Goal: Task Accomplishment & Management: Complete application form

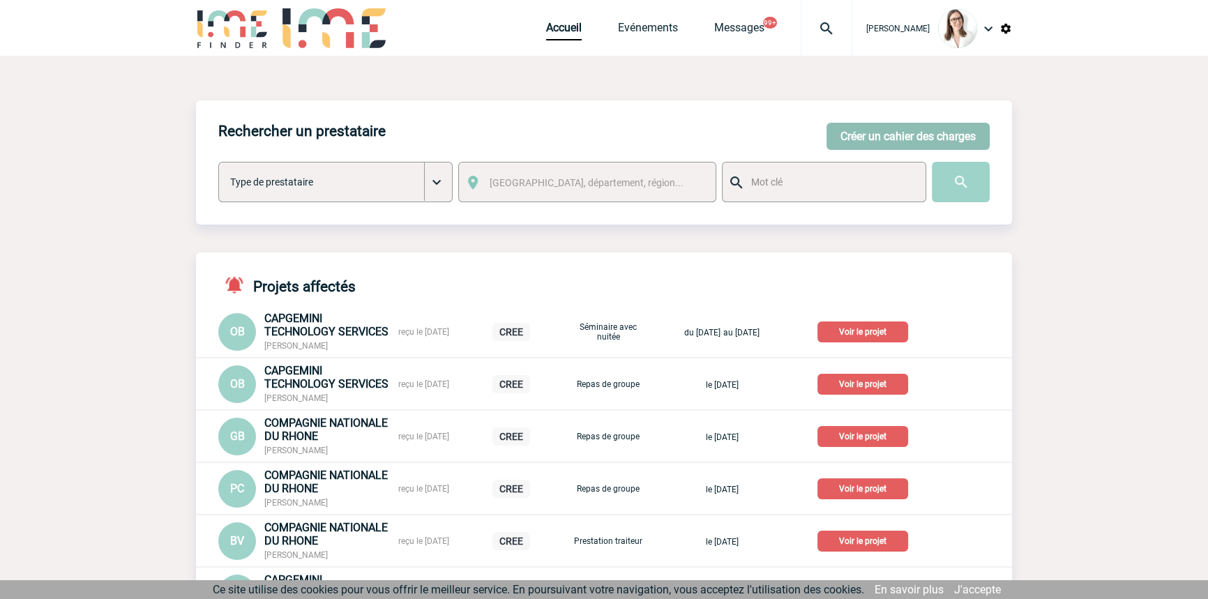
click at [865, 130] on button "Créer un cahier des charges" at bounding box center [907, 136] width 163 height 27
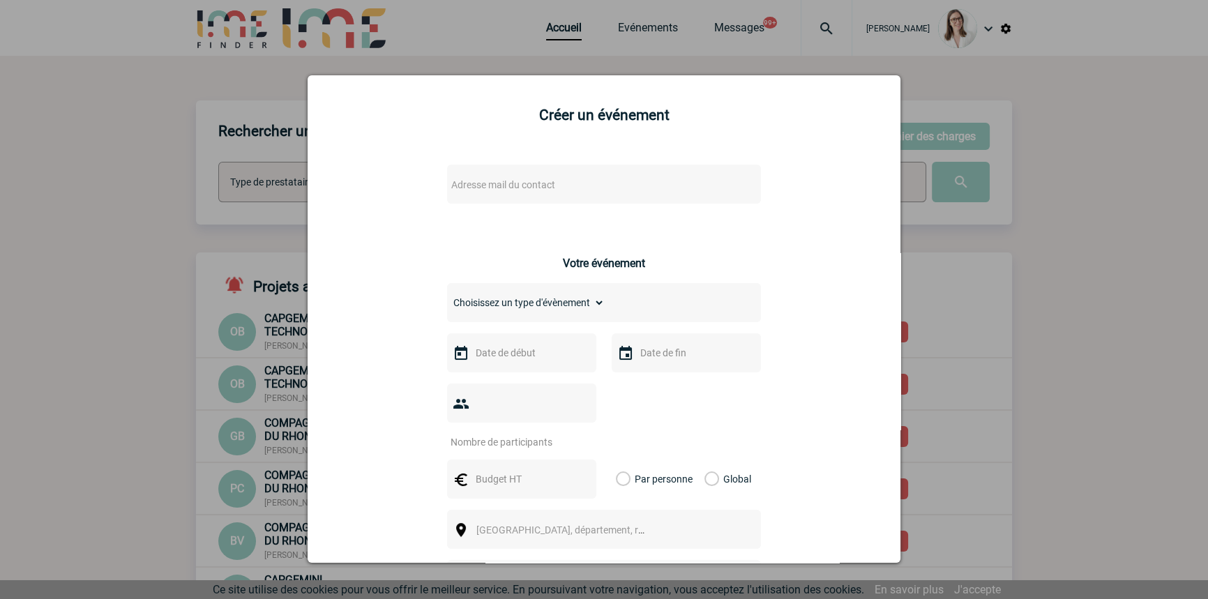
click at [502, 191] on span "Adresse mail du contact" at bounding box center [568, 185] width 244 height 20
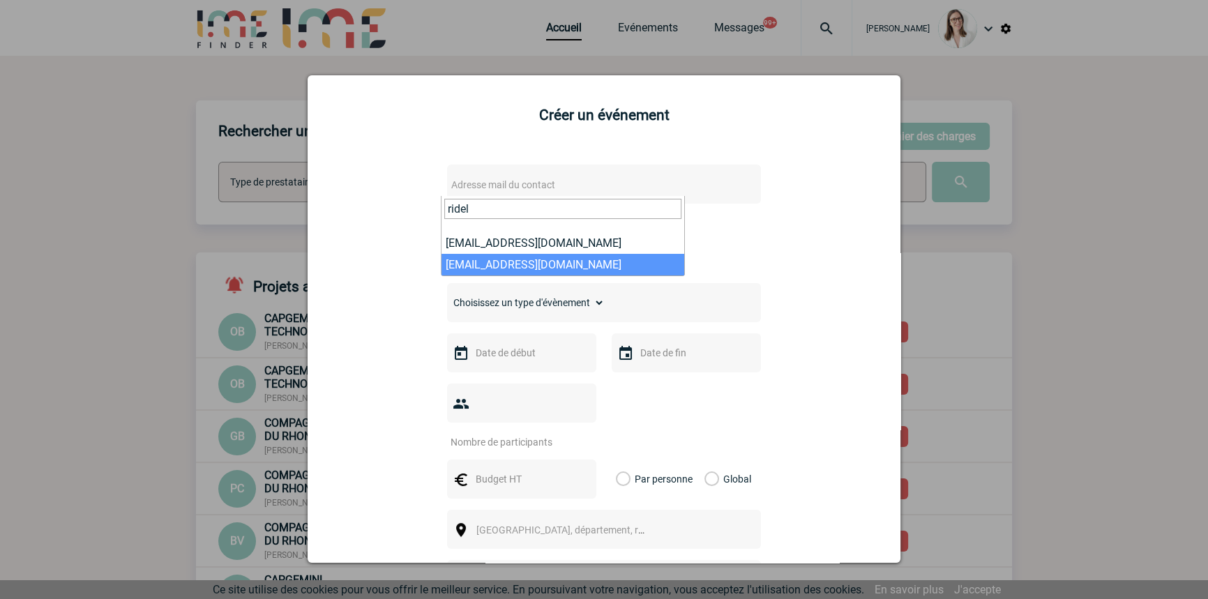
type input "ridel"
drag, startPoint x: 540, startPoint y: 255, endPoint x: 550, endPoint y: 250, distance: 11.2
select select "132877"
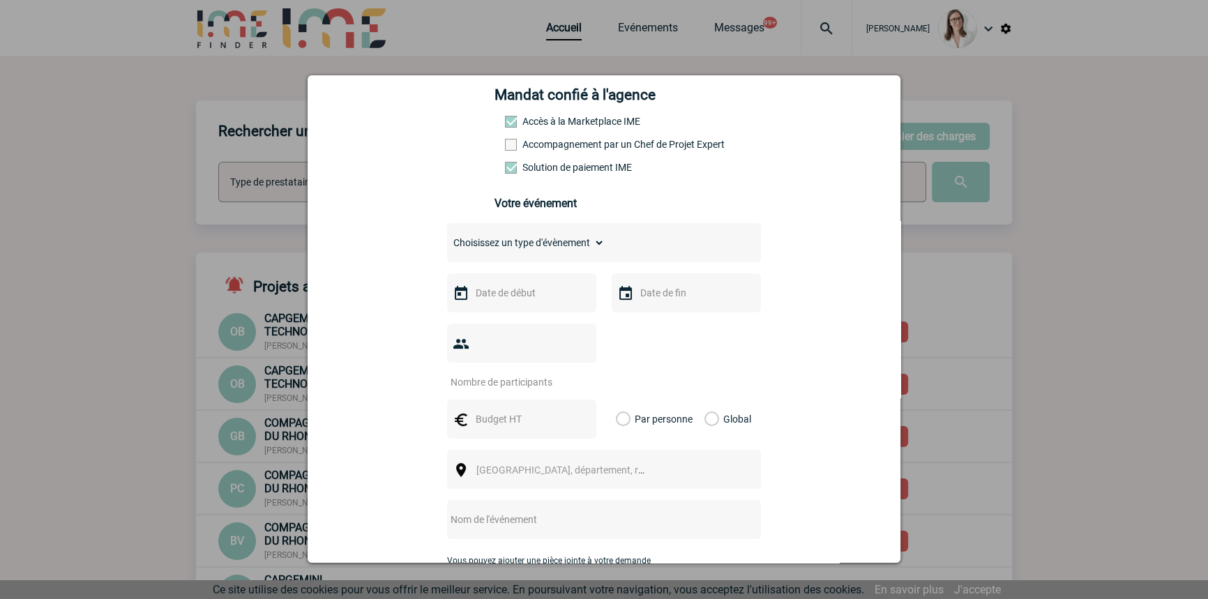
scroll to position [211, 0]
click at [511, 251] on select "Choisissez un type d'évènement Séminaire avec nuitée Séminaire sans nuitée Repa…" at bounding box center [526, 242] width 158 height 20
select select "4"
click at [447, 236] on select "Choisissez un type d'évènement Séminaire avec nuitée Séminaire sans nuitée Repa…" at bounding box center [526, 242] width 158 height 20
click at [520, 301] on input "text" at bounding box center [520, 291] width 96 height 18
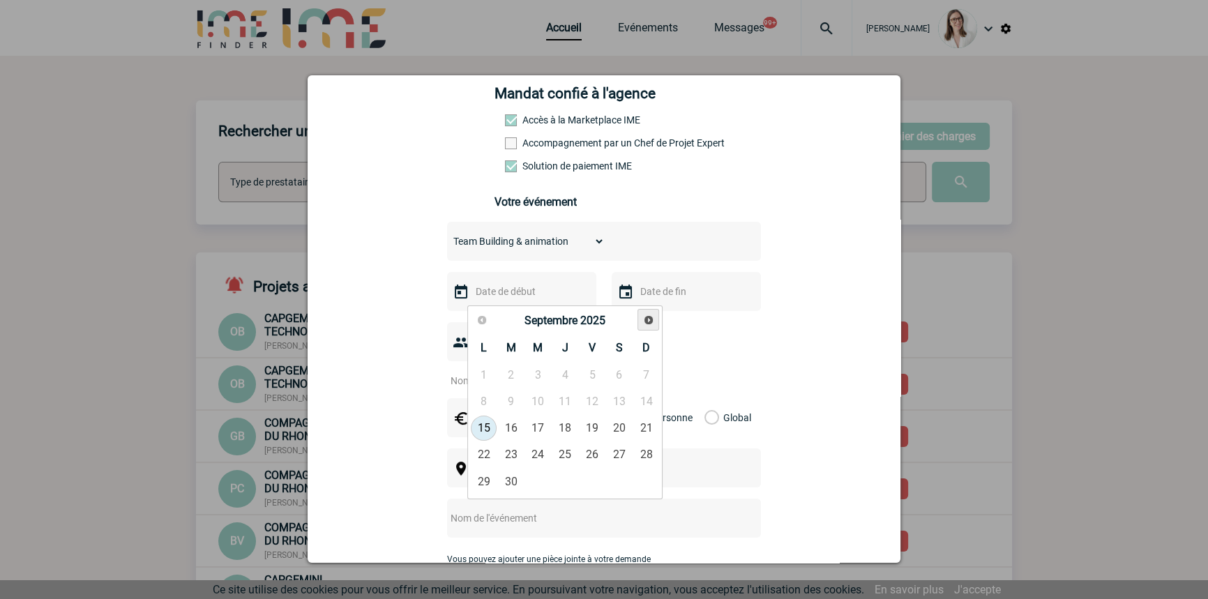
click at [655, 316] on link "Suivant" at bounding box center [648, 320] width 22 height 22
click at [567, 377] on link "2" at bounding box center [565, 375] width 26 height 25
type input "02-10-2025"
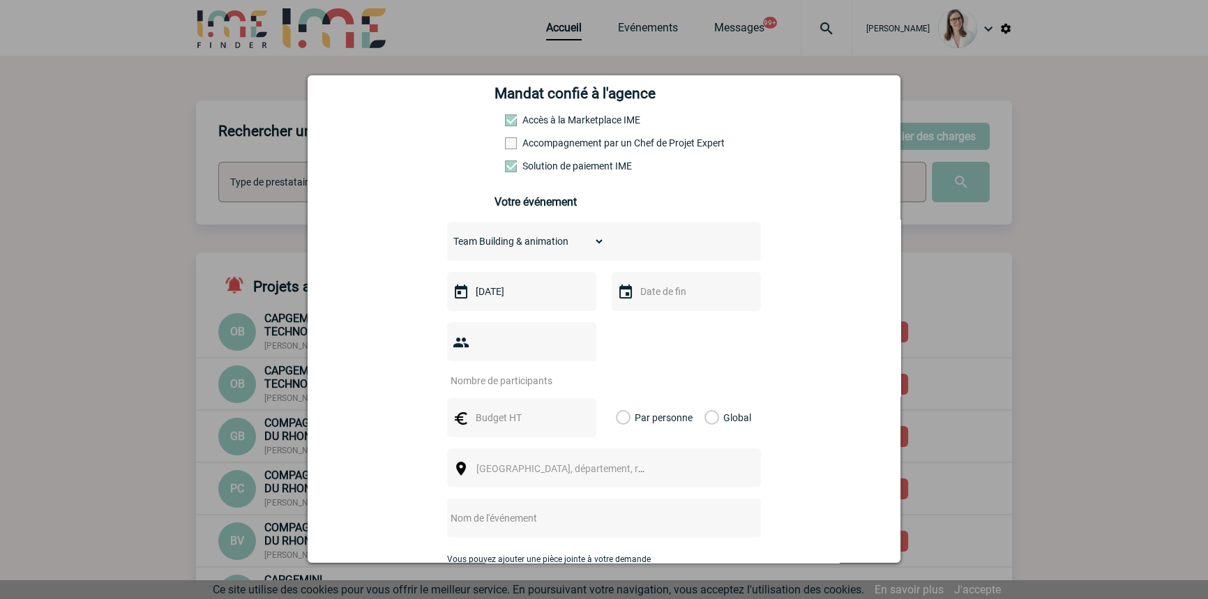
click at [658, 285] on div at bounding box center [686, 291] width 149 height 39
click at [669, 306] on div at bounding box center [686, 291] width 149 height 39
click at [681, 283] on div at bounding box center [686, 291] width 149 height 39
click at [689, 298] on input "text" at bounding box center [685, 291] width 96 height 18
drag, startPoint x: 723, startPoint y: 374, endPoint x: 646, endPoint y: 361, distance: 77.8
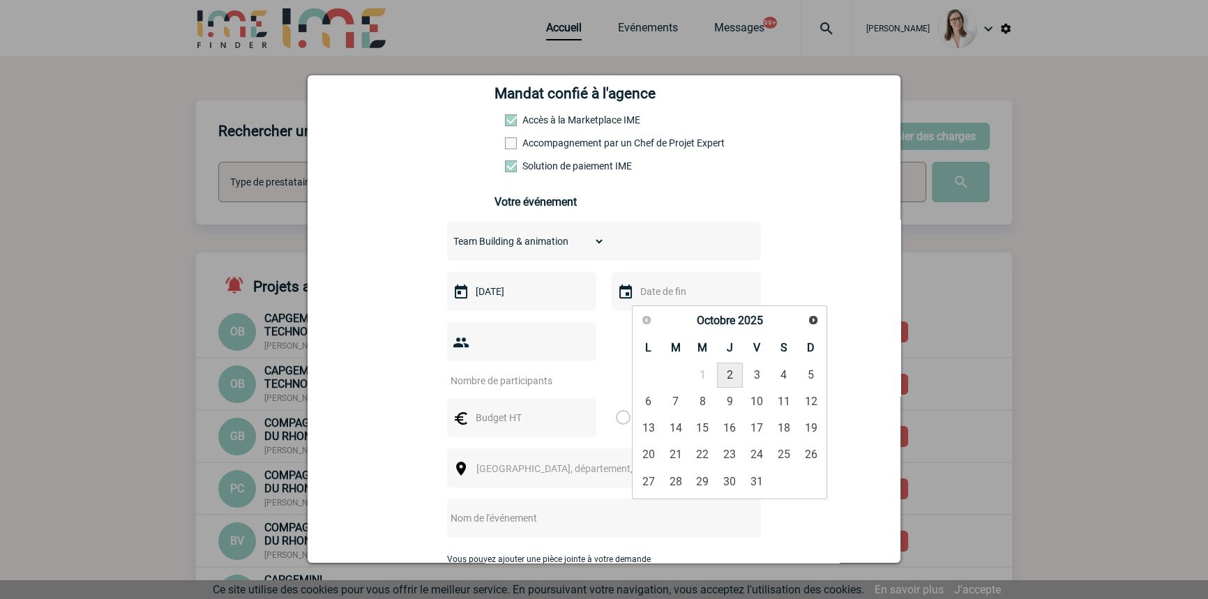
click at [723, 374] on link "2" at bounding box center [730, 375] width 26 height 25
type input "02-10-2025"
click at [578, 372] on input "number" at bounding box center [512, 381] width 131 height 18
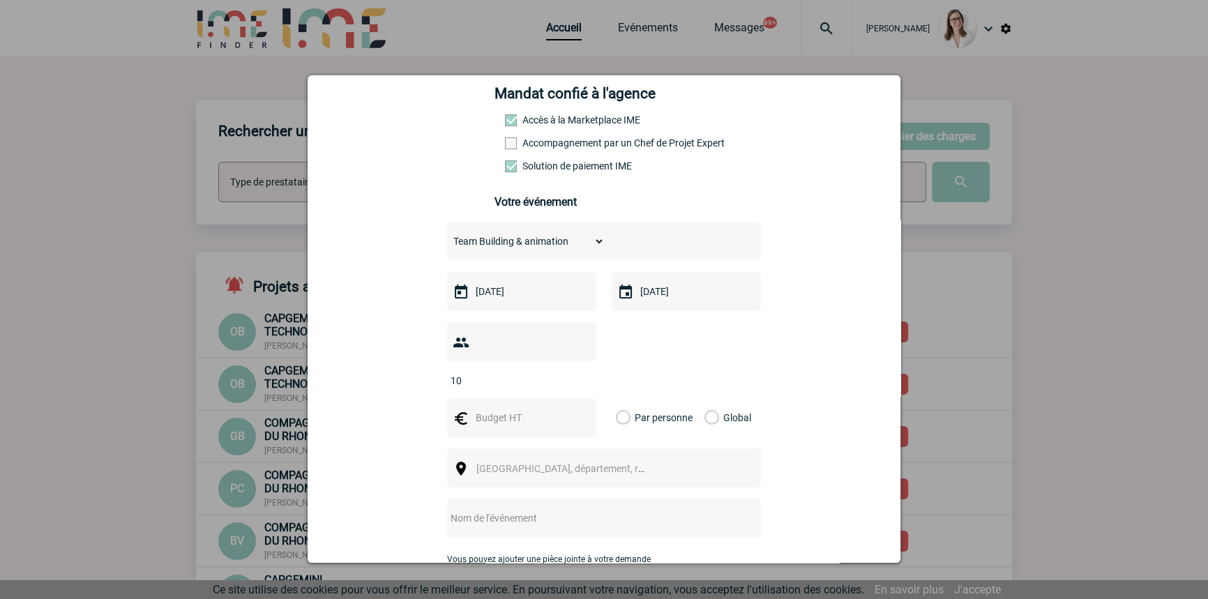
type input "10"
click at [512, 409] on input "text" at bounding box center [520, 418] width 96 height 18
type input "500"
drag, startPoint x: 706, startPoint y: 396, endPoint x: 699, endPoint y: 401, distance: 8.5
click at [705, 398] on label "Global" at bounding box center [708, 417] width 9 height 39
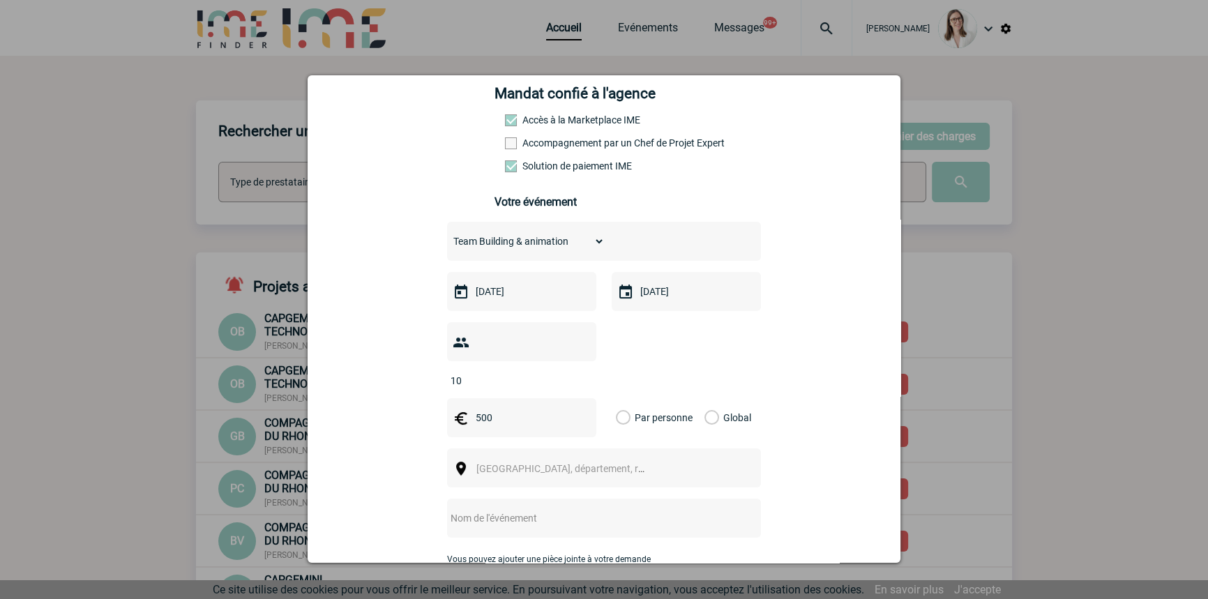
click at [0, 0] on input "Global" at bounding box center [0, 0] width 0 height 0
click at [480, 463] on span "Ville, département, région..." at bounding box center [573, 468] width 194 height 11
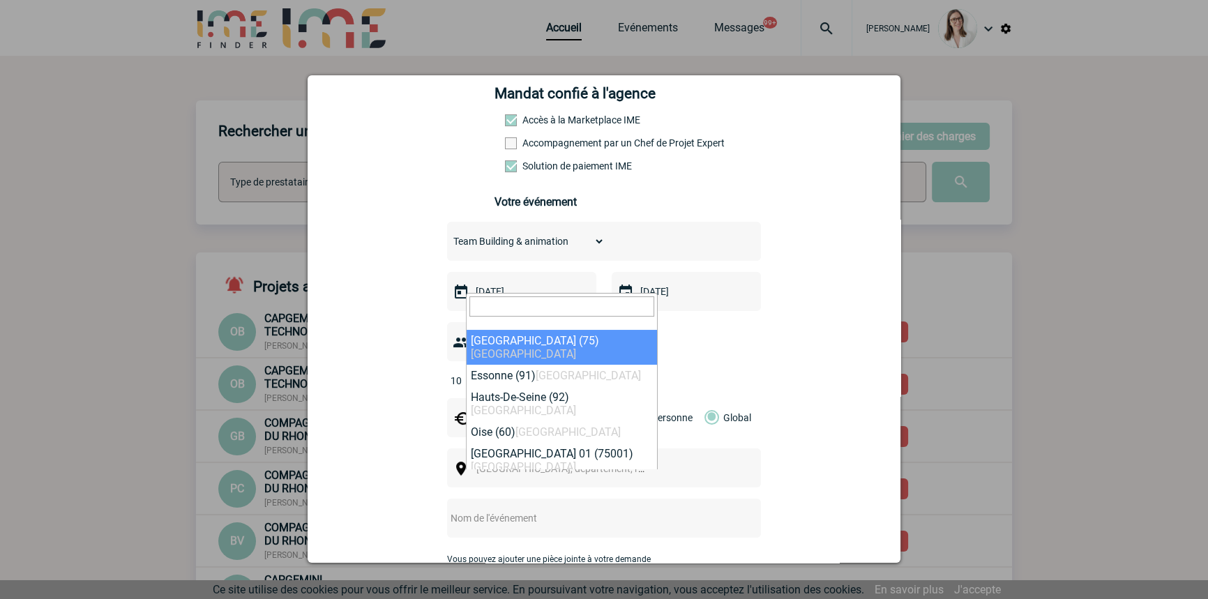
click at [525, 308] on input "search" at bounding box center [561, 306] width 185 height 20
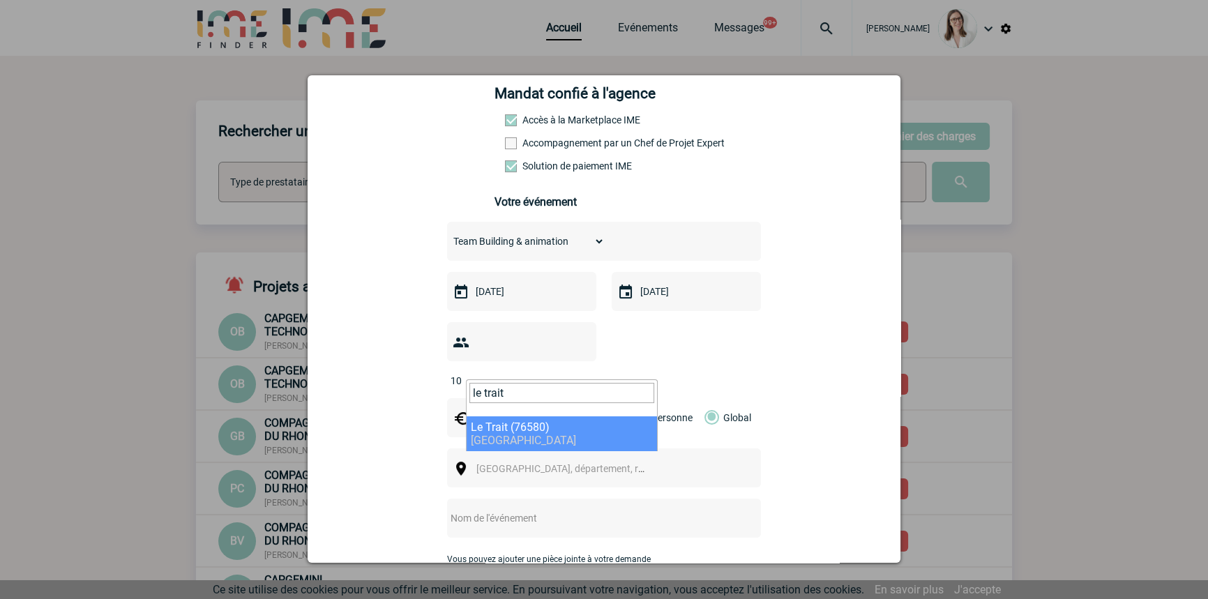
type input "le trait"
select select "14682"
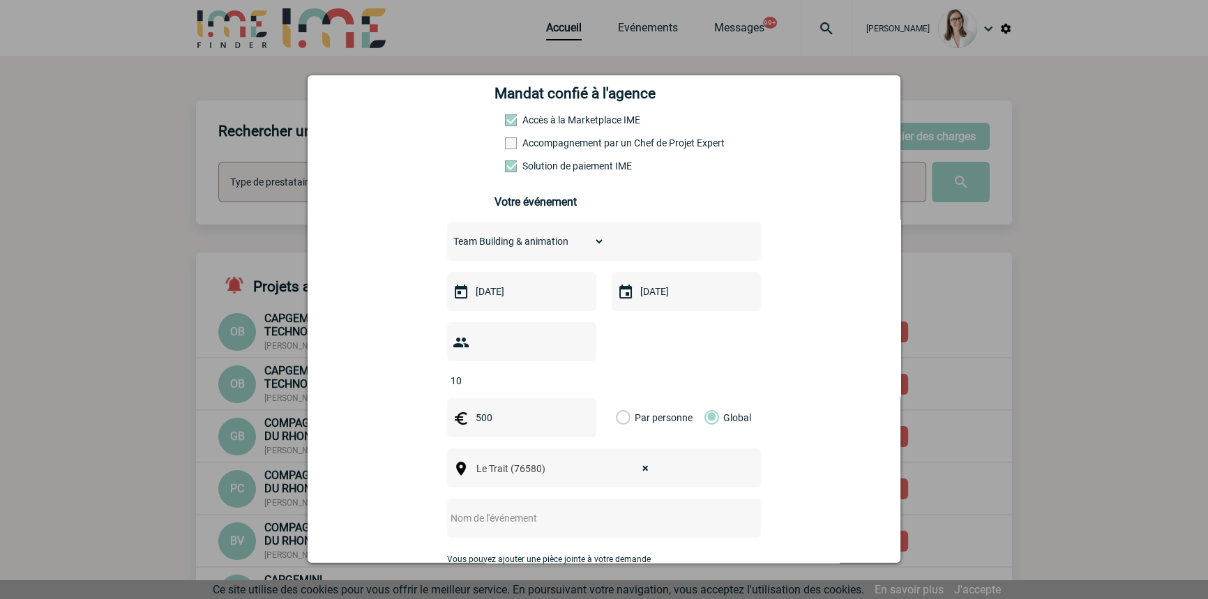
click at [513, 509] on input "text" at bounding box center [585, 518] width 277 height 18
drag, startPoint x: 557, startPoint y: 498, endPoint x: 534, endPoint y: 487, distance: 25.3
click at [558, 509] on input "CENTRALISATION" at bounding box center [585, 518] width 277 height 18
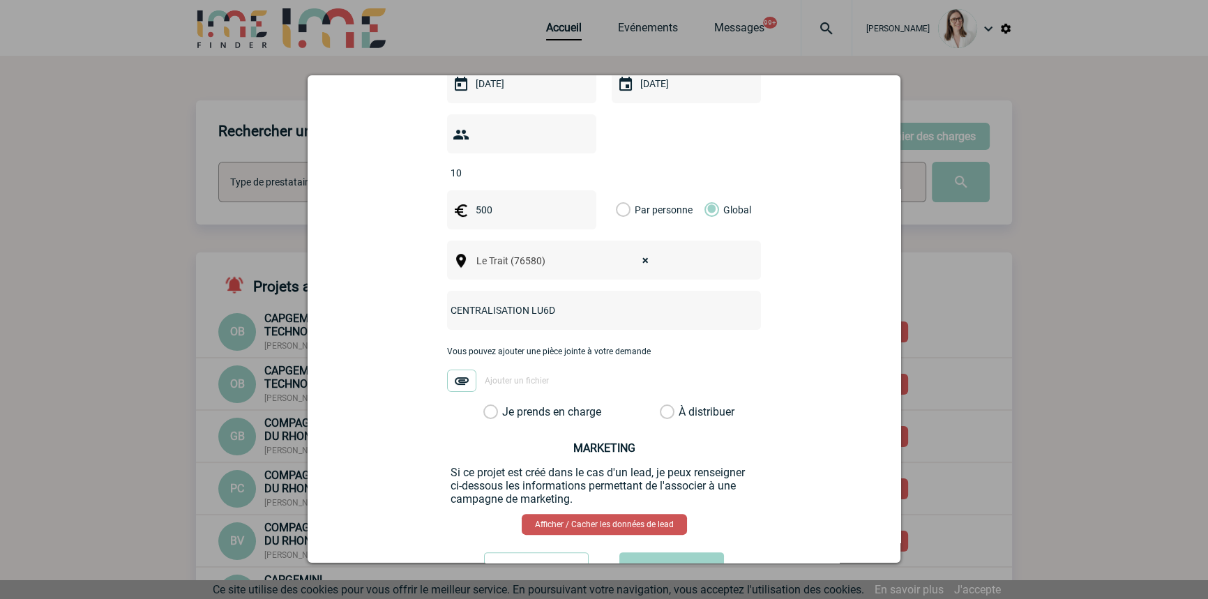
scroll to position [457, 0]
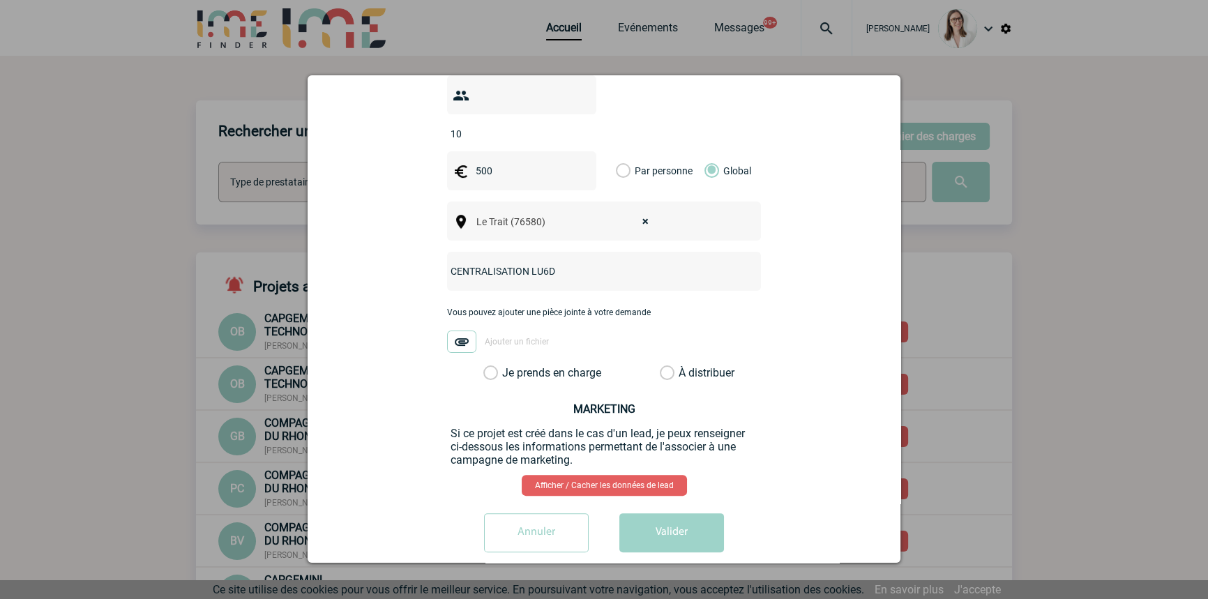
type input "CENTRALISATION LU6D"
click at [507, 366] on label "Je prends en charge" at bounding box center [495, 373] width 24 height 14
click at [0, 0] on input "Je prends en charge" at bounding box center [0, 0] width 0 height 0
click at [663, 513] on button "Valider" at bounding box center [671, 532] width 105 height 39
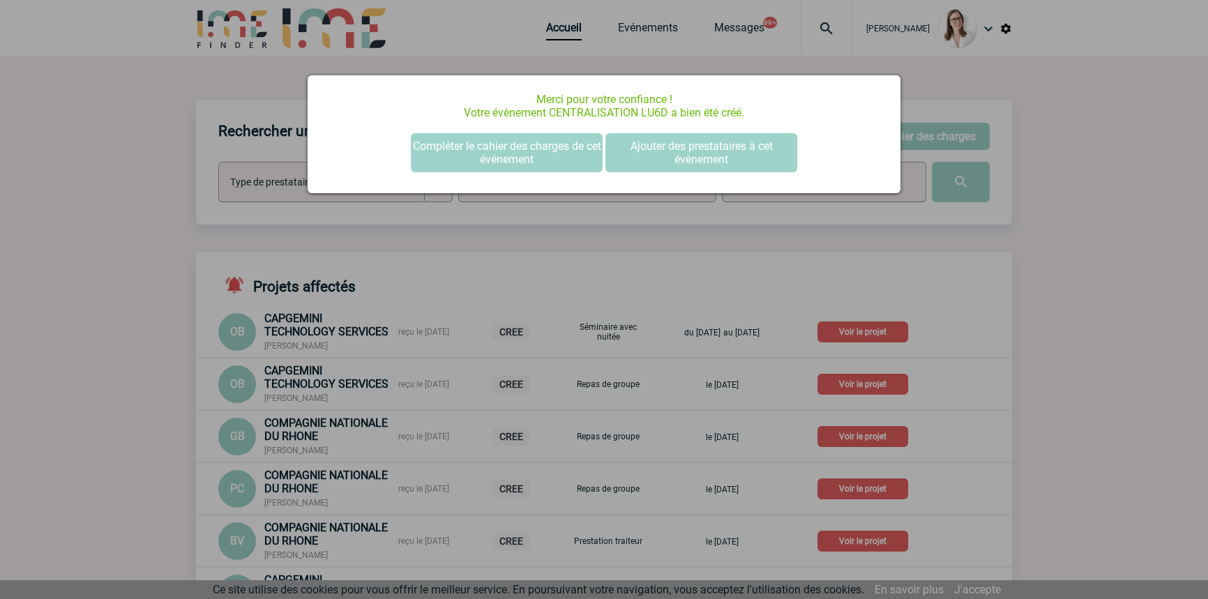
scroll to position [0, 0]
click at [593, 128] on div "Merci pour votre confiance ! Votre évènement CENTRALISATION LU6D a bien été cré…" at bounding box center [604, 134] width 593 height 118
click at [587, 139] on button "Compléter le cahier des charges de cet événement" at bounding box center [507, 152] width 192 height 39
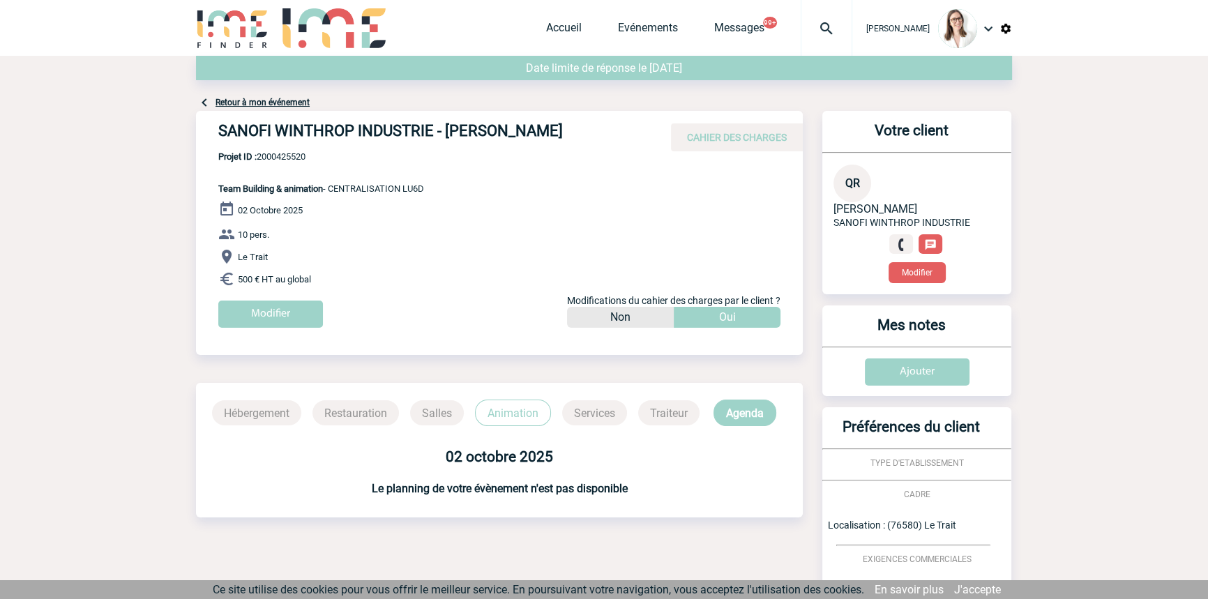
click at [298, 158] on span "Projet ID : 2000425520" at bounding box center [321, 156] width 206 height 10
click at [296, 156] on span "Projet ID : 2000425520" at bounding box center [321, 156] width 206 height 10
copy span "2000425520"
click at [370, 178] on p "Projet ID : 2000425520 Team Building & animation - CENTRALISATION LU6D" at bounding box center [310, 172] width 228 height 43
drag, startPoint x: 294, startPoint y: 116, endPoint x: 367, endPoint y: 339, distance: 234.6
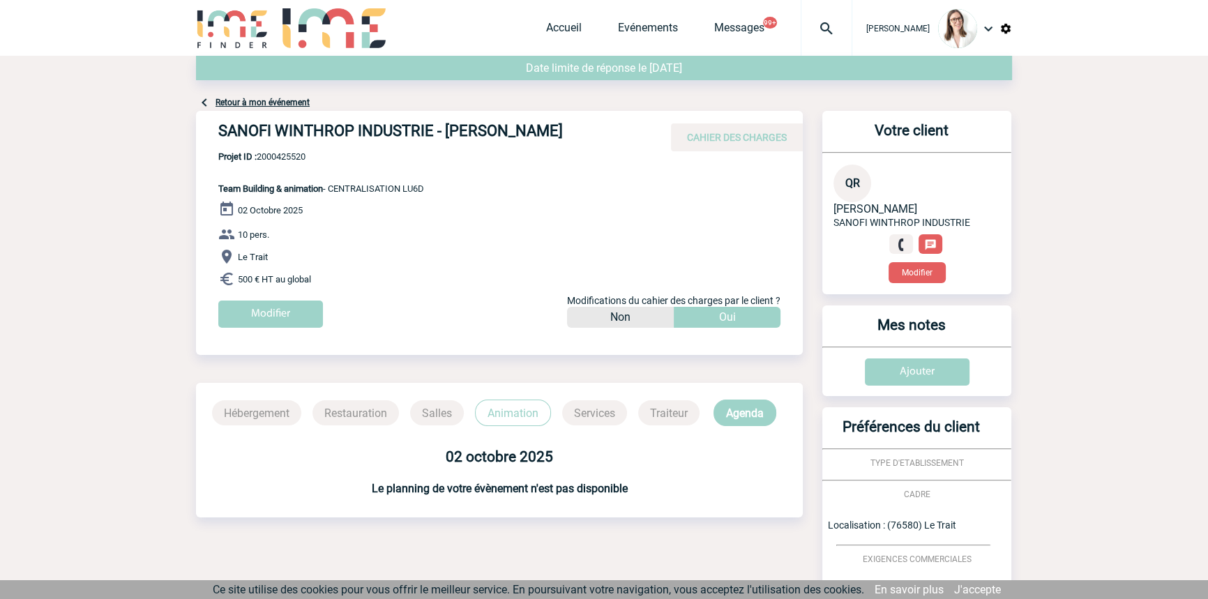
click at [361, 382] on div "Date limite de réponse le [DATE] Retour à mon événement SANOFI WINTHROP INDUSTR…" at bounding box center [604, 442] width 816 height 773
click at [342, 213] on div "[DATE] 10 pers. Le Trait 500 € HT au global Modifier Modifications du cahier de…" at bounding box center [510, 269] width 584 height 137
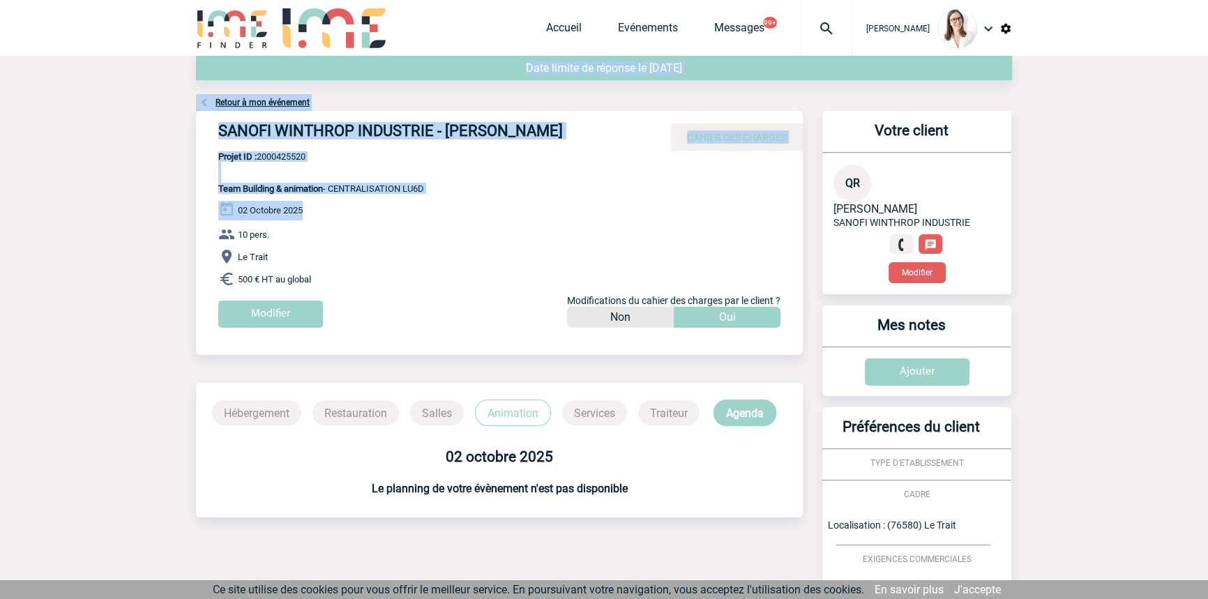
drag, startPoint x: 354, startPoint y: 220, endPoint x: 149, endPoint y: 73, distance: 252.5
click at [147, 68] on body "[PERSON_NAME] Accueil Evénements 99+" at bounding box center [604, 414] width 1208 height 828
click at [230, 167] on p "Projet ID : 2000425520 Team Building & animation - CENTRALISATION LU6D" at bounding box center [310, 172] width 228 height 43
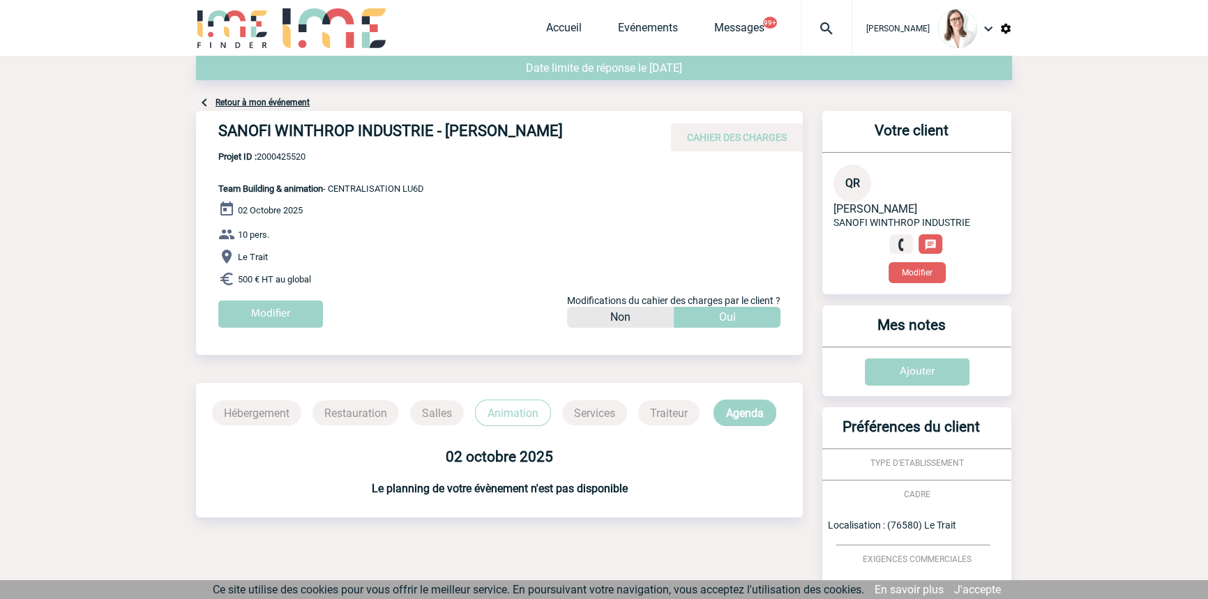
click at [334, 240] on p "10 pers." at bounding box center [510, 234] width 584 height 17
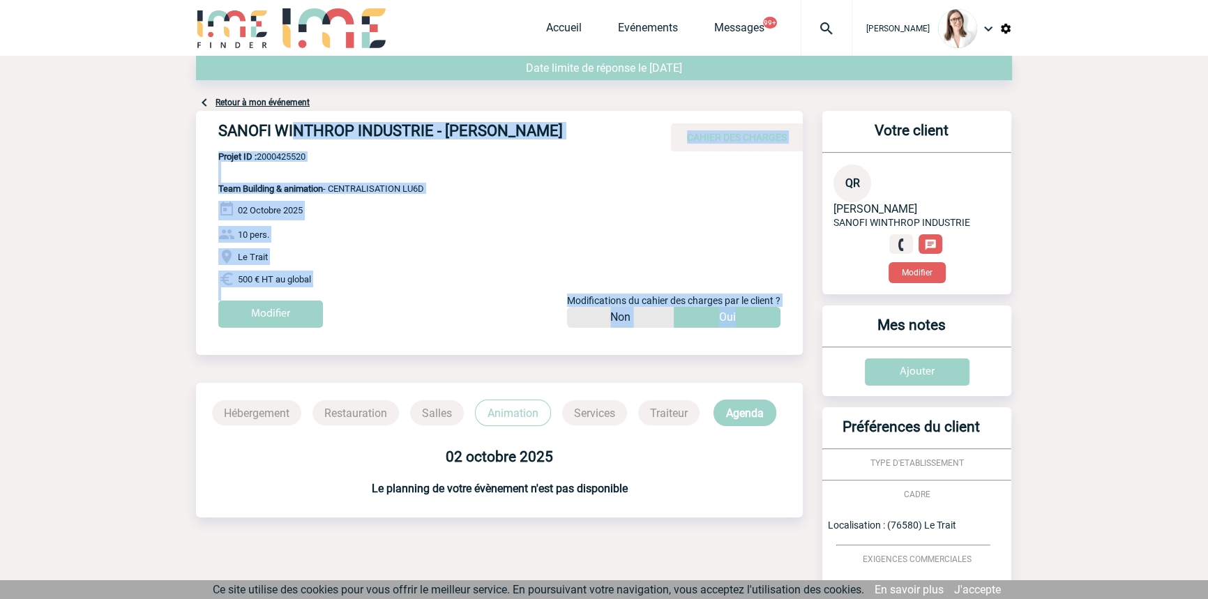
drag, startPoint x: 297, startPoint y: 124, endPoint x: 381, endPoint y: 381, distance: 270.6
click at [380, 381] on div "SANOFI WINTHROP INDUSTRIE - [PERSON_NAME] CAHIER DES CHARGES SANOFI WINTHROP IN…" at bounding box center [499, 328] width 607 height 434
drag, startPoint x: 401, startPoint y: 256, endPoint x: 354, endPoint y: 313, distance: 73.8
click at [401, 257] on p "Le Trait" at bounding box center [510, 256] width 584 height 17
click at [296, 248] on div "[DATE] 10 pers. Le Trait 500 € HT au global Modifier Modifications du cahier de…" at bounding box center [510, 269] width 584 height 137
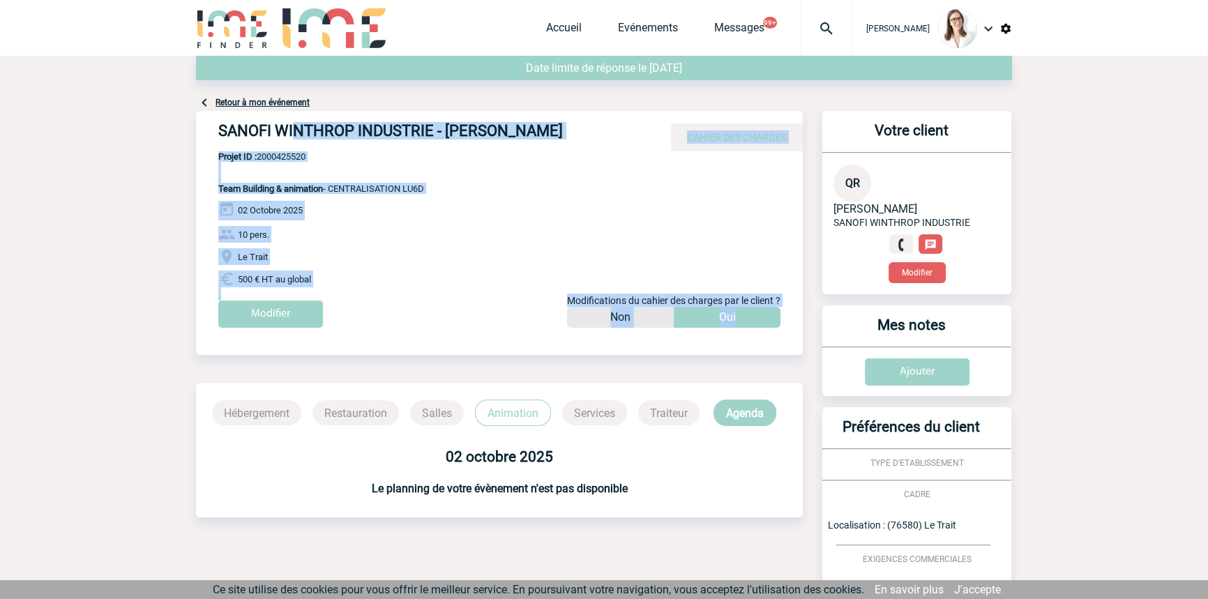
click at [278, 182] on p "Projet ID : 2000425520 Team Building & animation - CENTRALISATION LU6D" at bounding box center [310, 172] width 228 height 43
click at [307, 278] on span "500 € HT au global" at bounding box center [274, 279] width 73 height 10
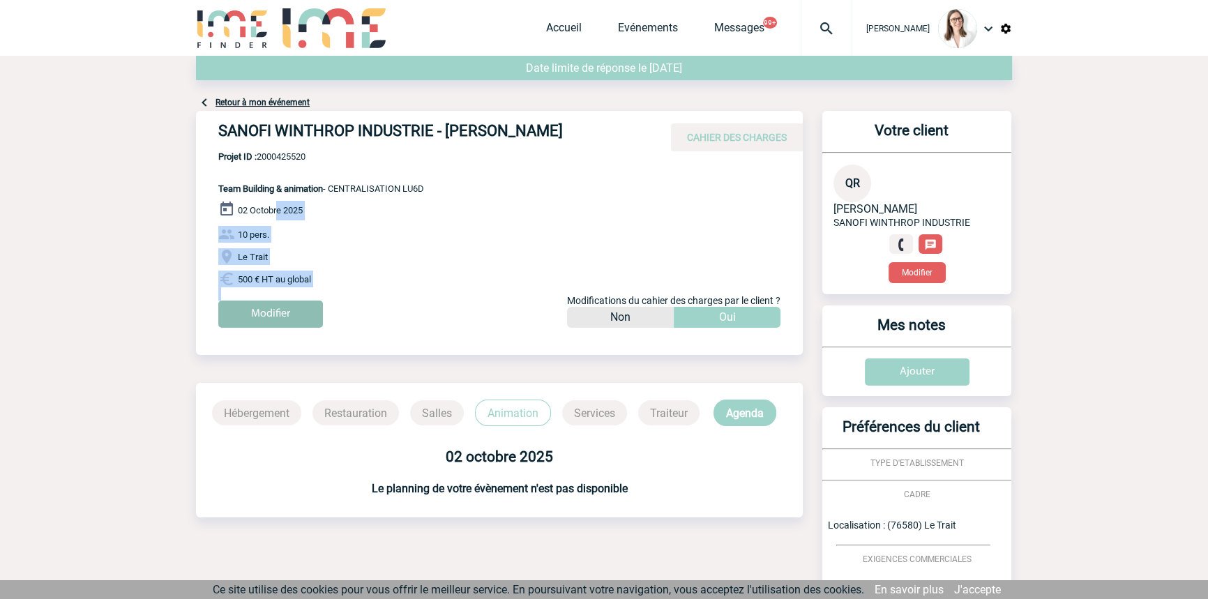
drag, startPoint x: 278, startPoint y: 204, endPoint x: 301, endPoint y: 303, distance: 102.3
click at [306, 331] on div "[DATE] 10 pers. Le Trait 500 € HT au global Modifier Modifications du cahier de…" at bounding box center [510, 269] width 584 height 137
click at [286, 242] on p "10 pers." at bounding box center [510, 234] width 584 height 17
